Goal: Transaction & Acquisition: Purchase product/service

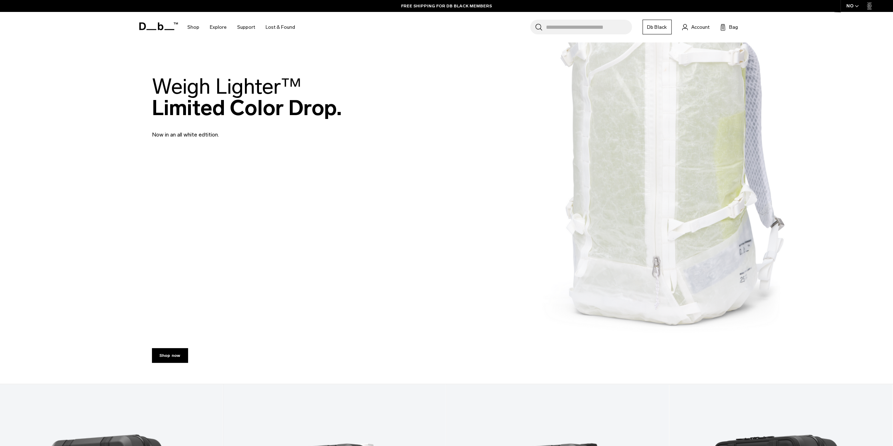
scroll to position [140, 0]
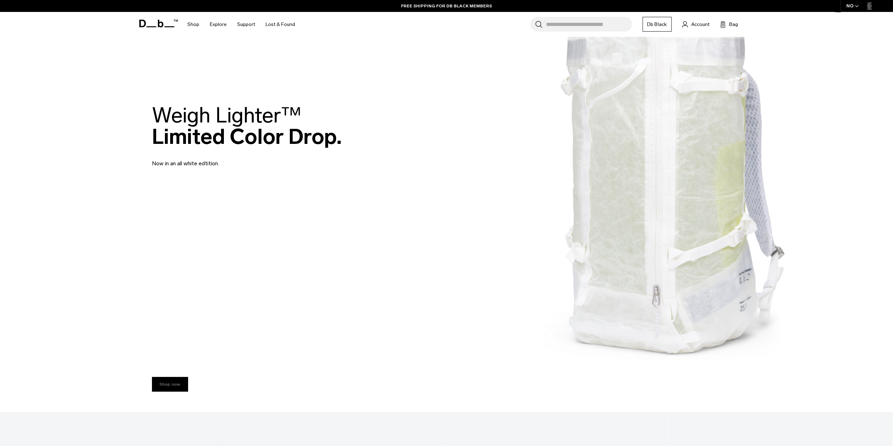
click at [173, 381] on link "Shop now" at bounding box center [170, 384] width 36 height 15
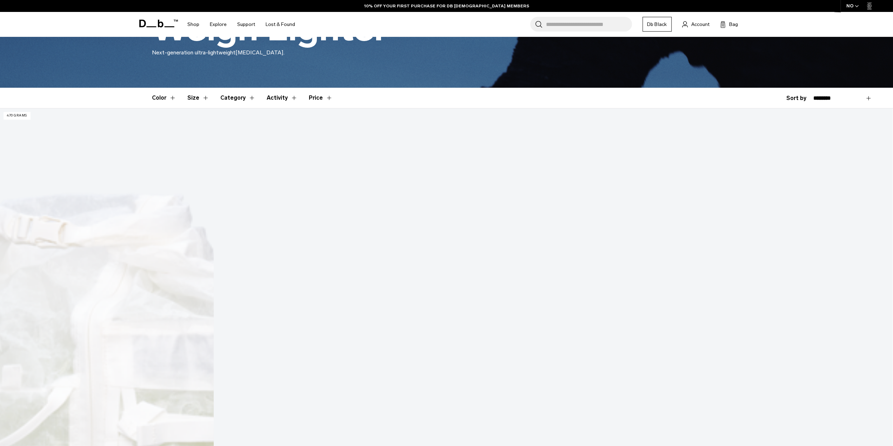
scroll to position [70, 0]
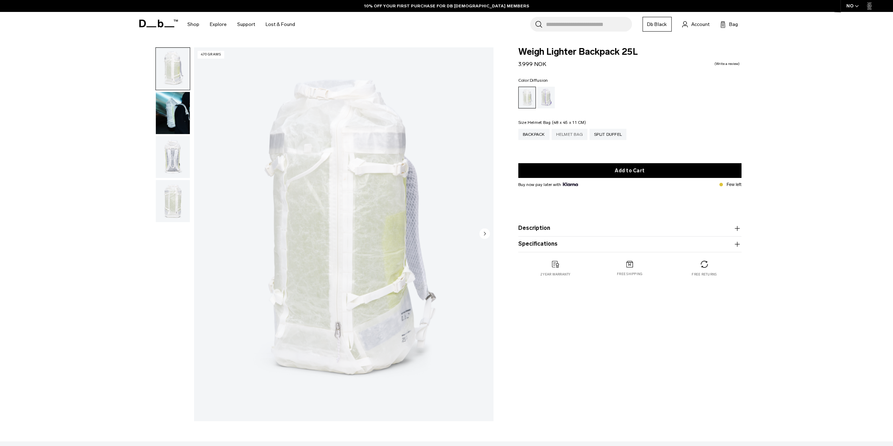
click at [573, 136] on div "Helmet Bag" at bounding box center [569, 134] width 36 height 11
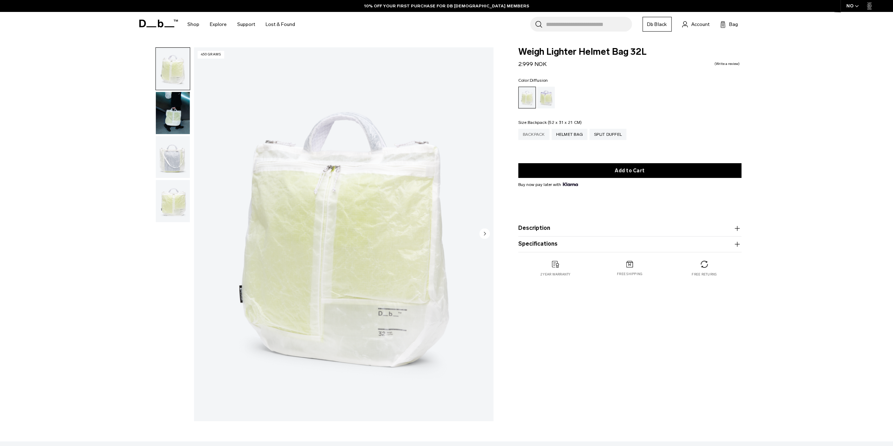
click at [526, 135] on div "Backpack" at bounding box center [533, 134] width 31 height 11
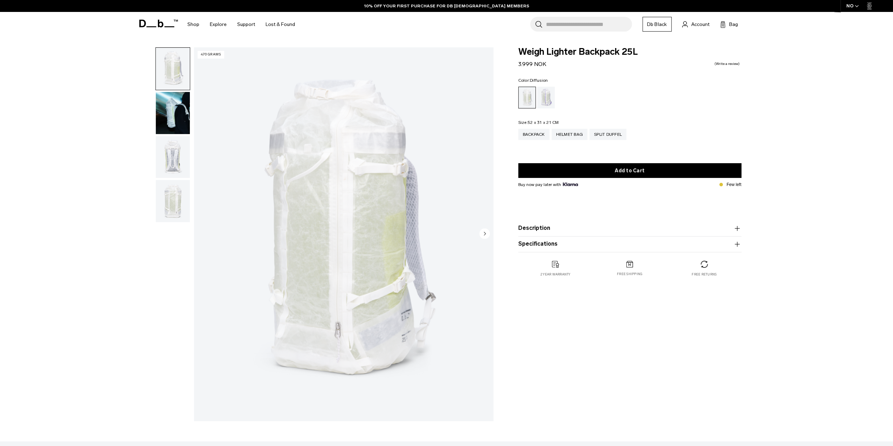
click at [483, 232] on circle "Next slide" at bounding box center [484, 233] width 11 height 11
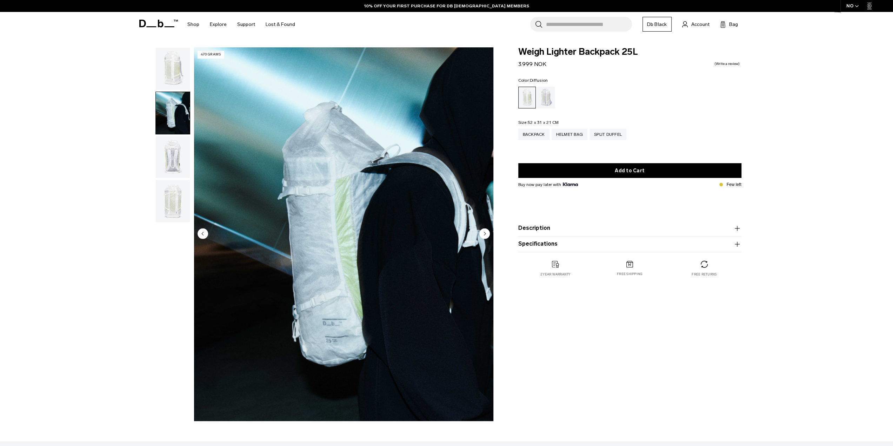
click at [483, 232] on circle "Next slide" at bounding box center [484, 233] width 11 height 11
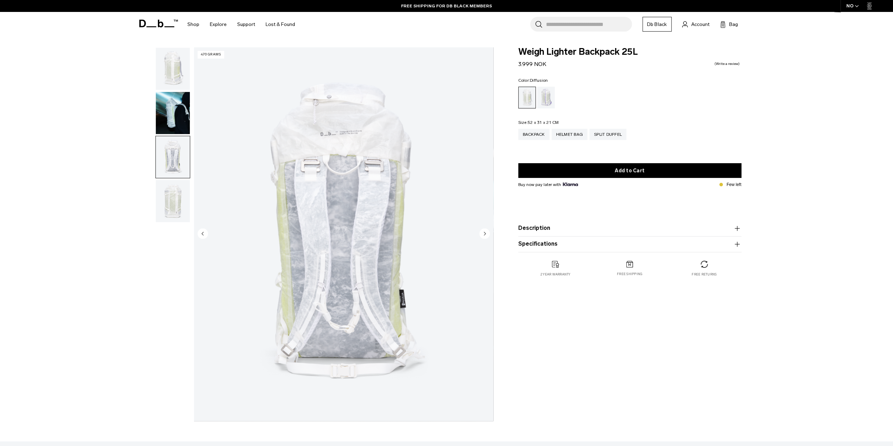
click at [483, 232] on circle "Next slide" at bounding box center [484, 233] width 11 height 11
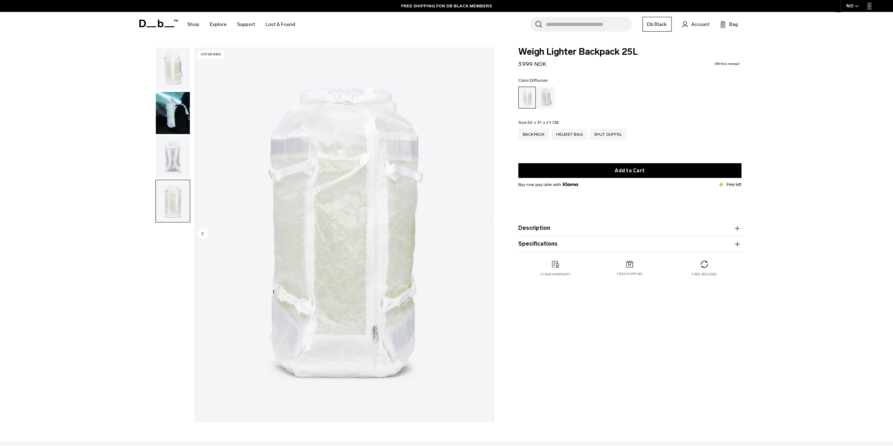
click at [483, 232] on img "4 / 4" at bounding box center [343, 234] width 299 height 374
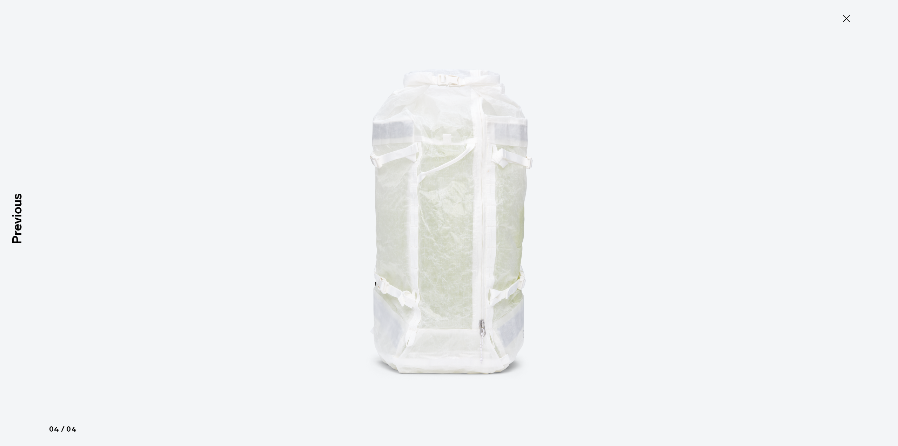
click at [483, 232] on img at bounding box center [449, 223] width 316 height 446
